Goal: Find contact information: Find contact information

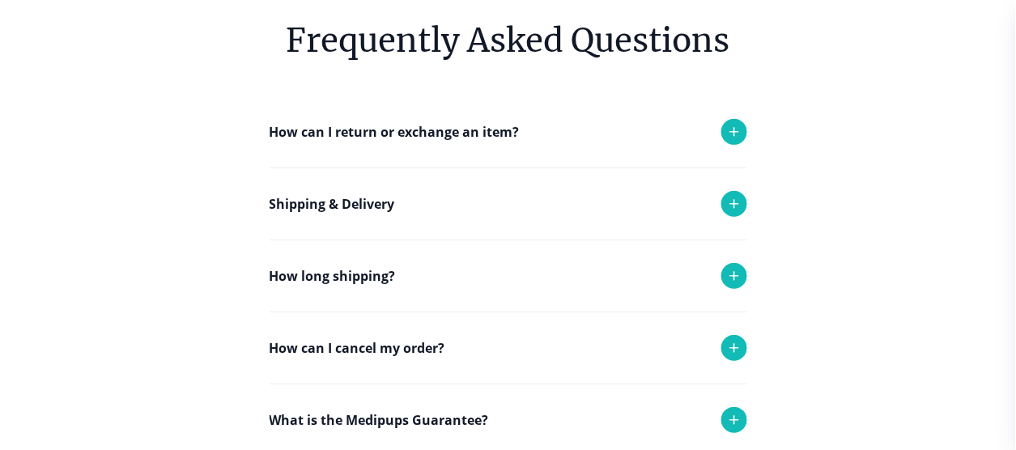
scroll to position [162, 0]
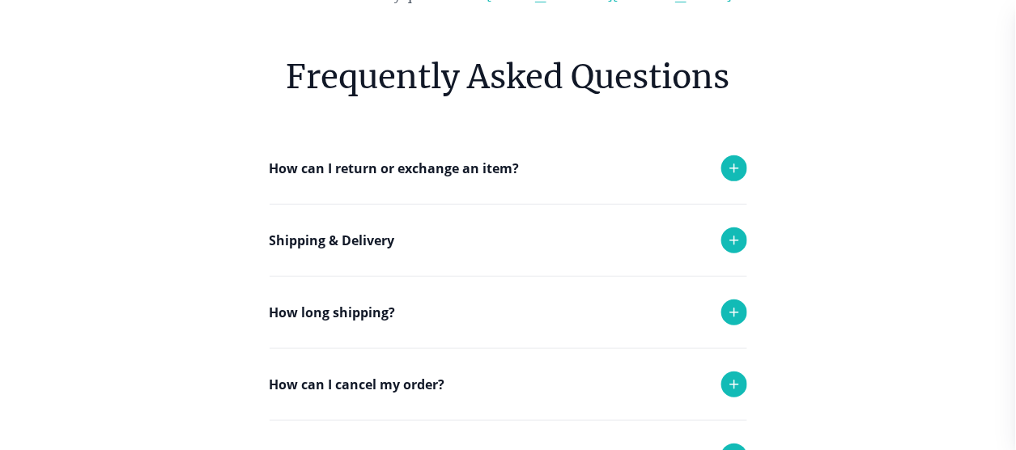
click at [731, 231] on icon at bounding box center [733, 240] width 19 height 19
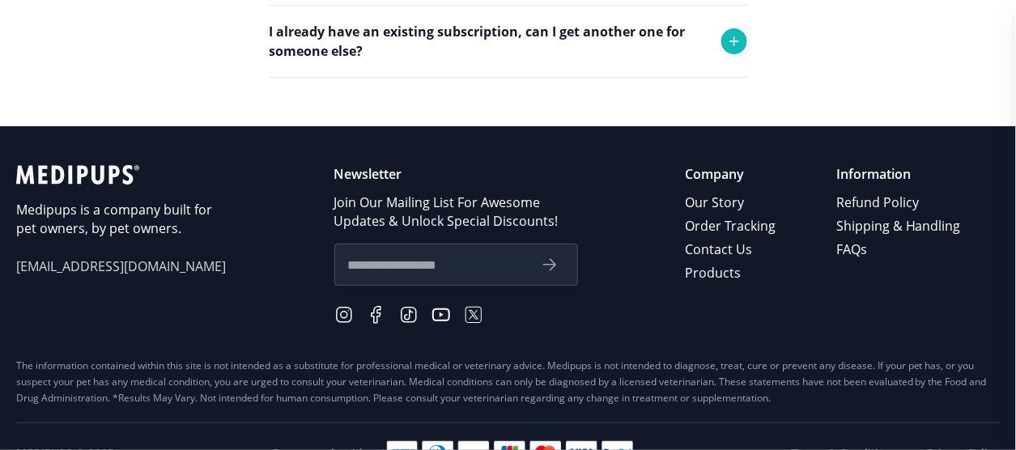
scroll to position [971, 0]
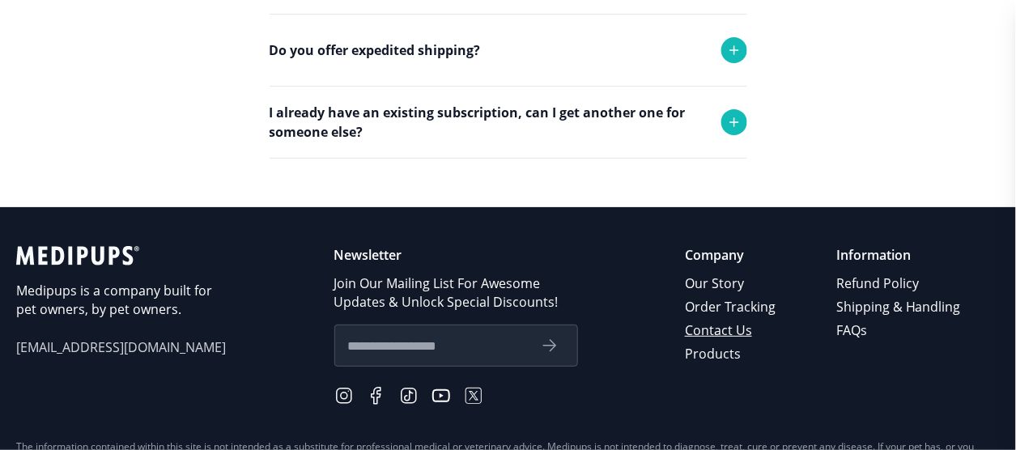
click at [706, 328] on link "Contact Us" at bounding box center [731, 330] width 93 height 23
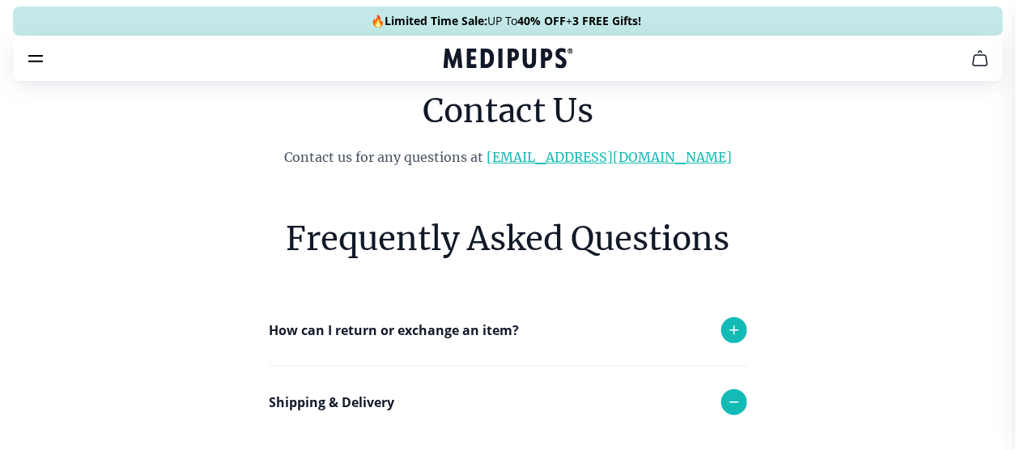
click at [608, 151] on link "[EMAIL_ADDRESS][DOMAIN_NAME]" at bounding box center [608, 157] width 245 height 16
click at [605, 151] on link "[EMAIL_ADDRESS][DOMAIN_NAME]" at bounding box center [608, 157] width 245 height 16
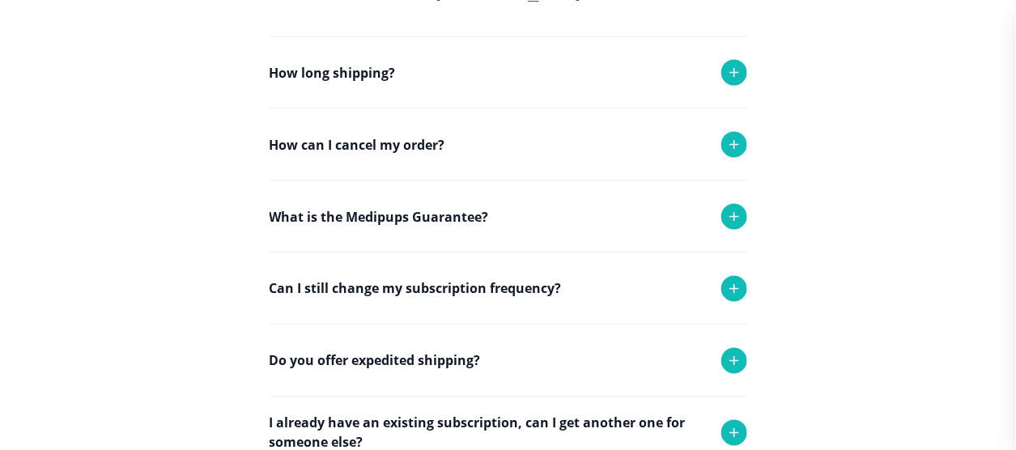
scroll to position [486, 0]
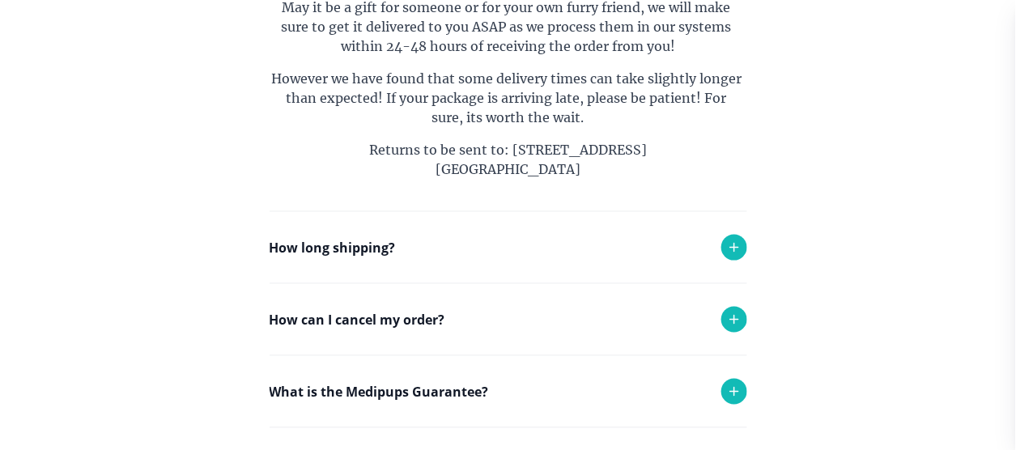
click at [731, 252] on icon at bounding box center [733, 247] width 19 height 19
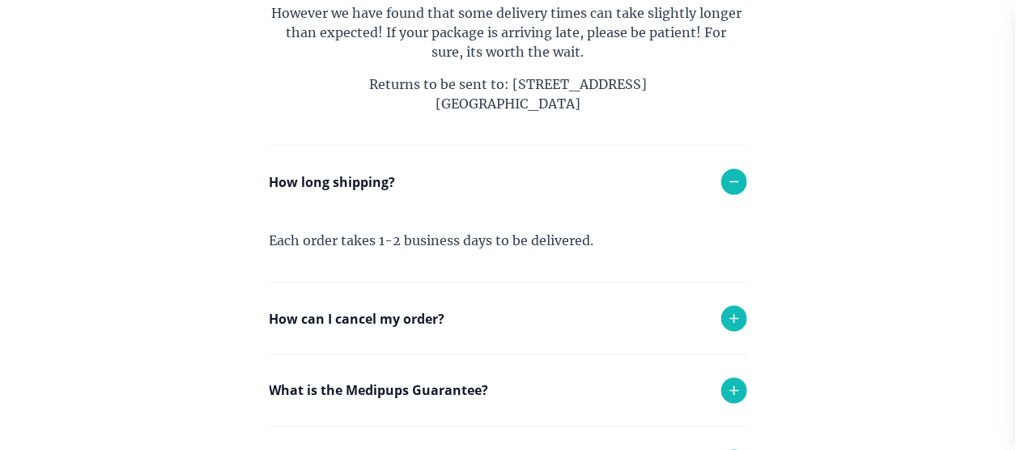
scroll to position [647, 0]
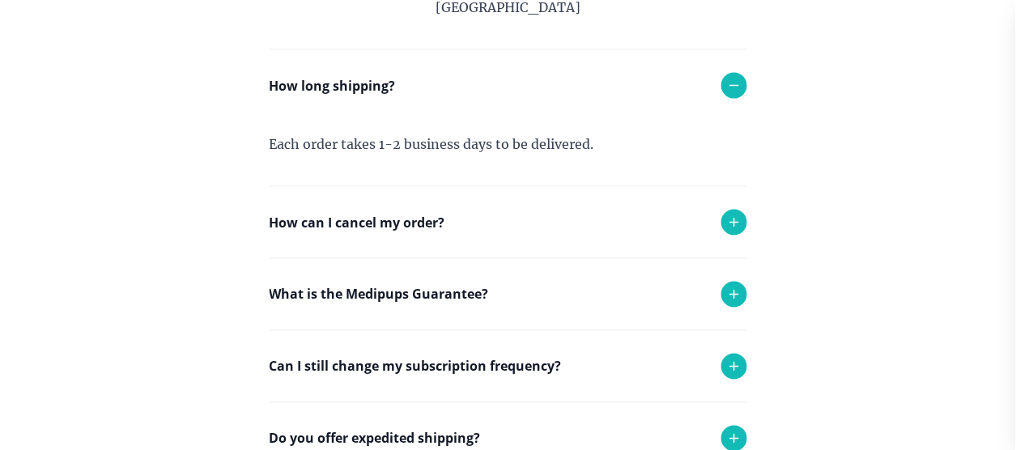
click at [732, 219] on icon at bounding box center [733, 222] width 19 height 19
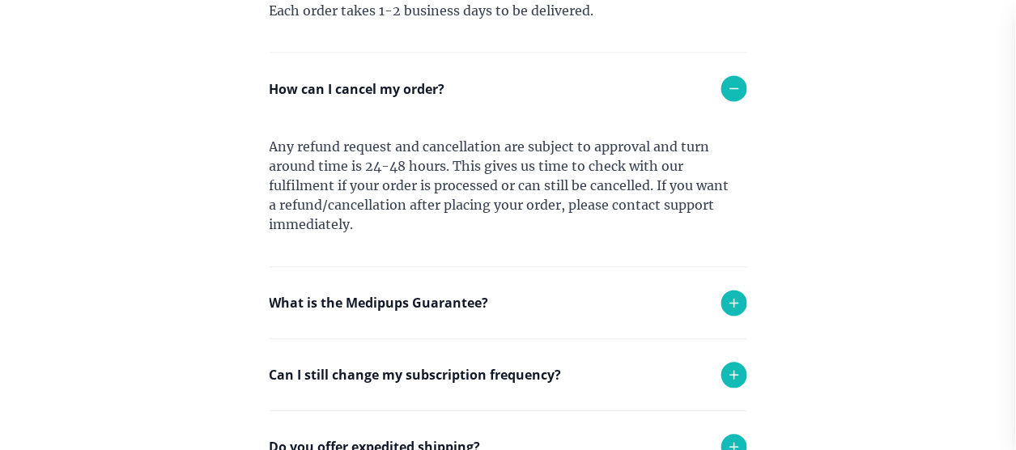
scroll to position [809, 0]
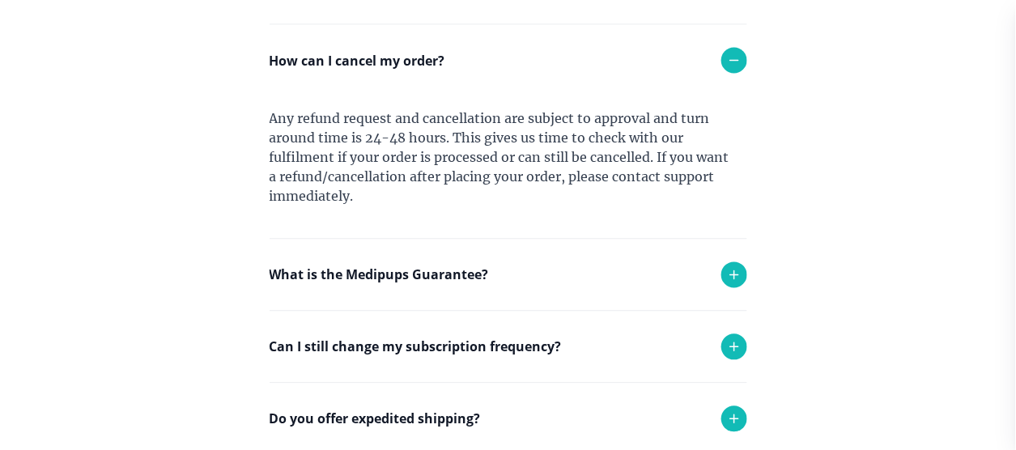
click at [734, 269] on icon at bounding box center [733, 274] width 19 height 19
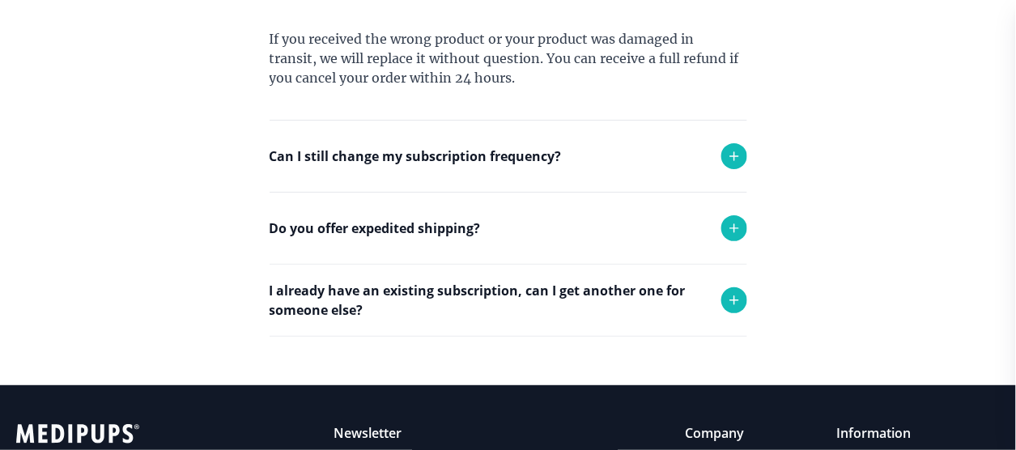
scroll to position [1133, 0]
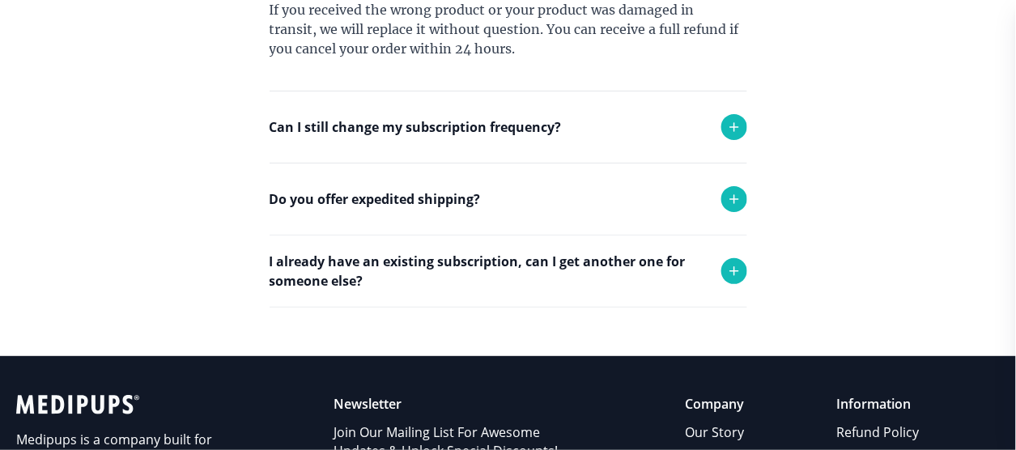
click at [733, 123] on icon at bounding box center [734, 127] width 8 height 8
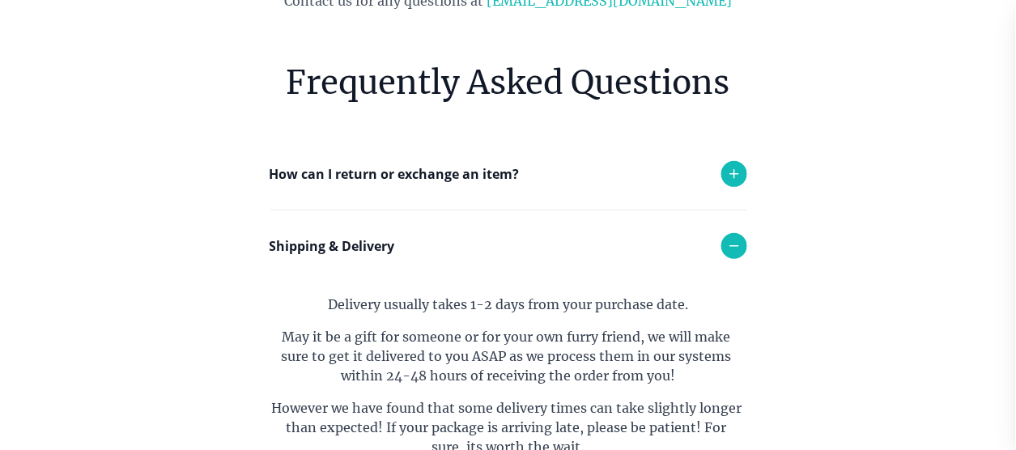
scroll to position [0, 0]
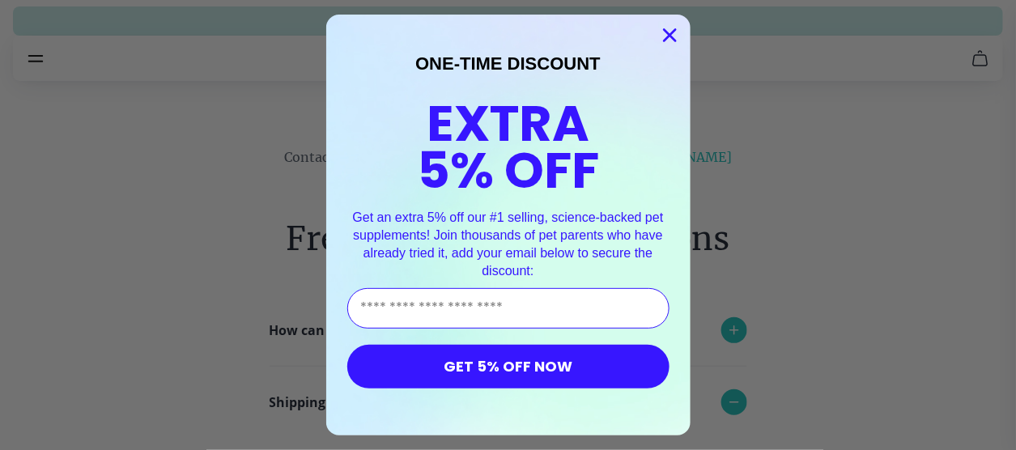
click at [668, 36] on icon "Close dialog" at bounding box center [669, 35] width 11 height 11
